Goal: Transaction & Acquisition: Purchase product/service

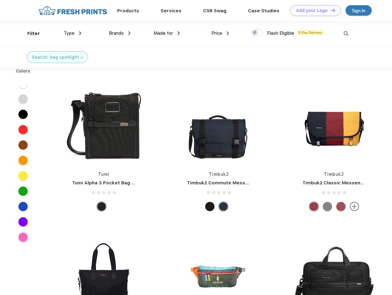
click at [313, 10] on link "Add your Logo Design Tool" at bounding box center [315, 10] width 51 height 11
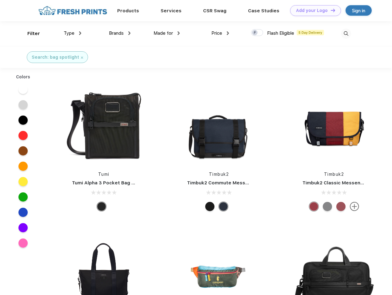
click at [0, 0] on div "Design Tool" at bounding box center [0, 0] width 0 height 0
click at [330, 10] on link "Add your Logo Design Tool" at bounding box center [315, 10] width 51 height 11
click at [30, 34] on div "Filter" at bounding box center [33, 33] width 13 height 7
click at [73, 33] on span "Type" at bounding box center [69, 33] width 11 height 6
click at [120, 33] on span "Brands" at bounding box center [116, 33] width 15 height 6
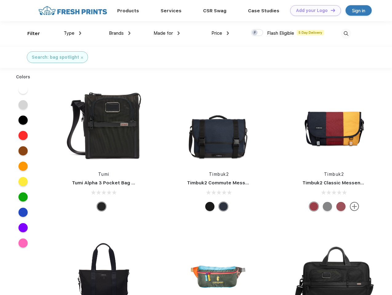
click at [167, 33] on span "Made for" at bounding box center [163, 33] width 19 height 6
click at [220, 33] on span "Price" at bounding box center [216, 33] width 11 height 6
click at [257, 33] on div at bounding box center [257, 32] width 12 height 7
click at [255, 33] on input "checkbox" at bounding box center [253, 31] width 4 height 4
click at [346, 34] on img at bounding box center [346, 34] width 10 height 10
